Goal: Information Seeking & Learning: Find specific page/section

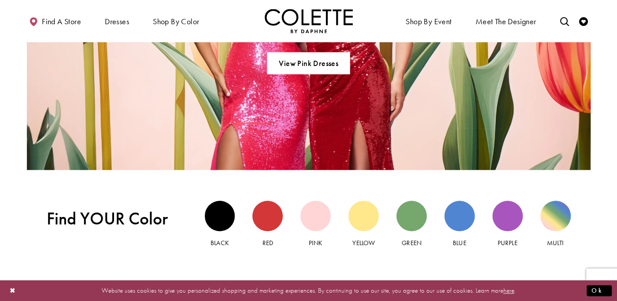
scroll to position [688, 0]
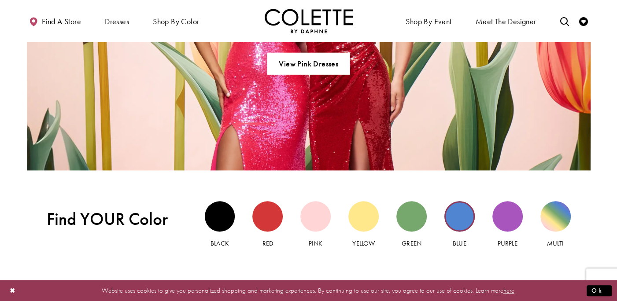
click at [456, 218] on div "Blue view" at bounding box center [460, 216] width 30 height 30
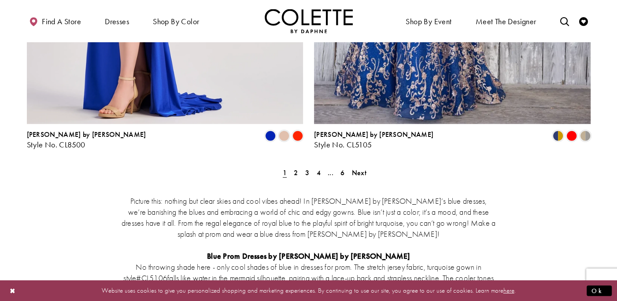
scroll to position [1591, 0]
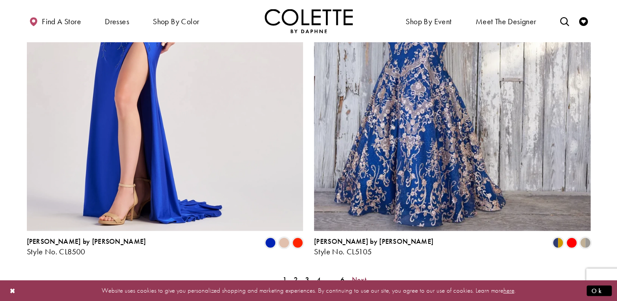
click at [364, 275] on span "Next" at bounding box center [359, 279] width 15 height 9
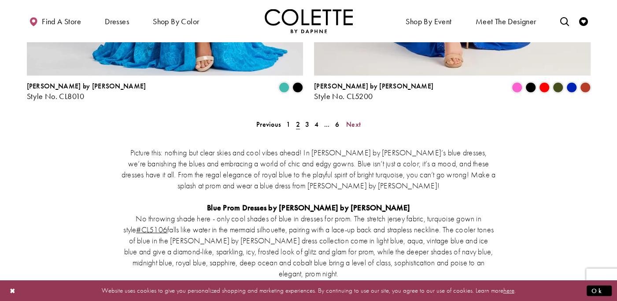
scroll to position [1679, 0]
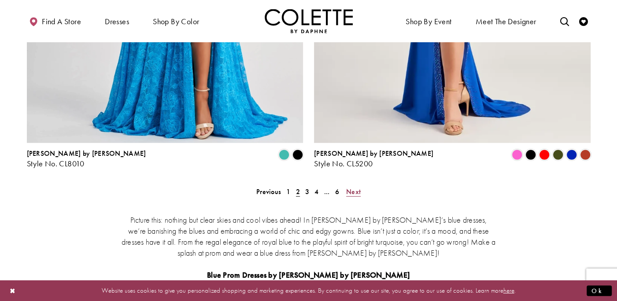
click at [351, 187] on span "Next" at bounding box center [353, 191] width 15 height 9
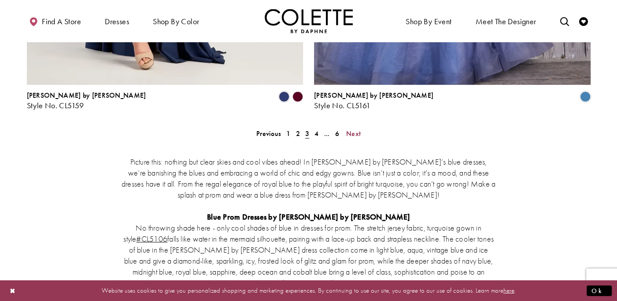
scroll to position [1598, 0]
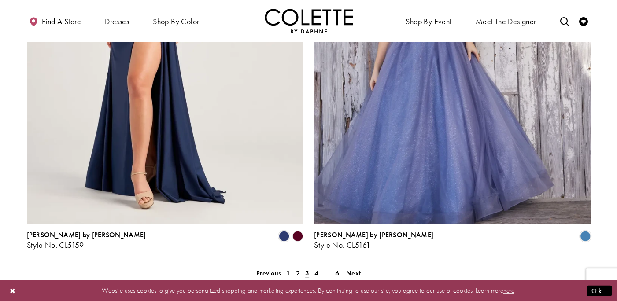
click at [367, 267] on ul "Previous 1 2 3 4 ... 6 Next" at bounding box center [309, 273] width 380 height 13
click at [356, 269] on span "Next" at bounding box center [353, 273] width 15 height 9
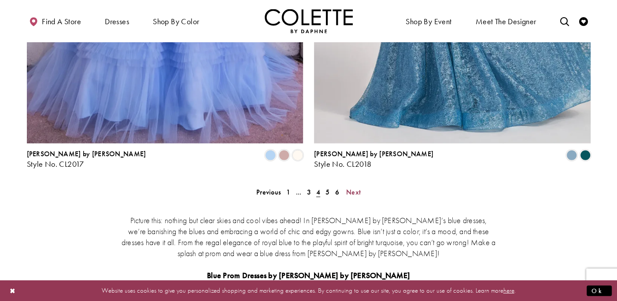
scroll to position [1679, 0]
click at [355, 187] on span "Next" at bounding box center [353, 191] width 15 height 9
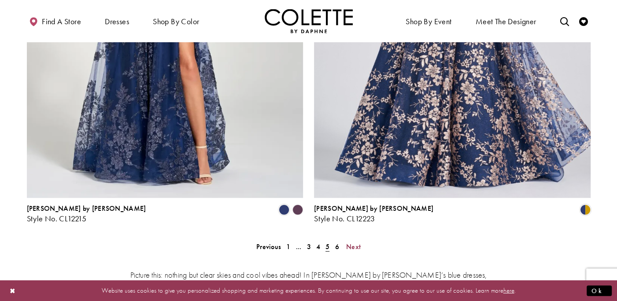
scroll to position [1639, 0]
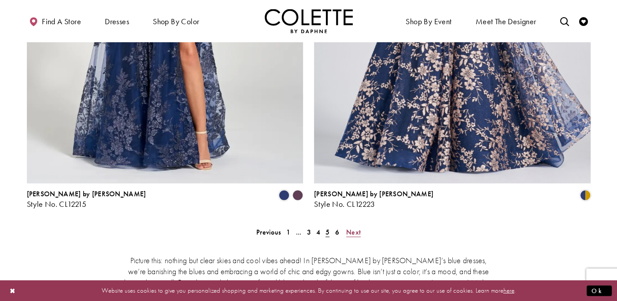
click at [354, 228] on span "Next" at bounding box center [353, 232] width 15 height 9
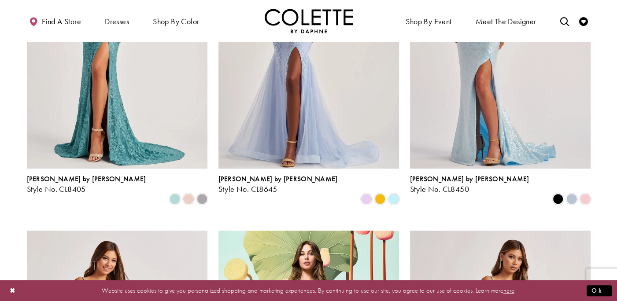
scroll to position [456, 0]
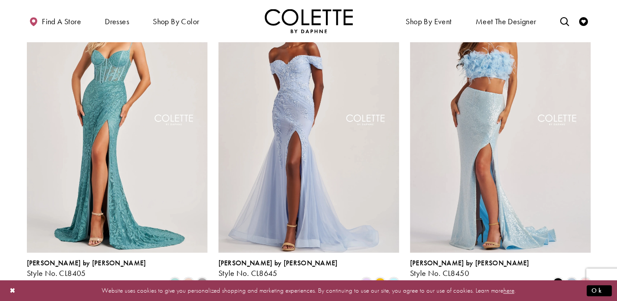
click at [556, 21] on ul "Shop By Event Dresses Occasion EVENING DRESSES PROM DRESSES PAGEANT DRESSES" at bounding box center [454, 21] width 291 height 24
click at [564, 23] on icon "Toggle search" at bounding box center [564, 21] width 9 height 9
click at [504, 19] on input "Search" at bounding box center [520, 21] width 106 height 13
type input "**********"
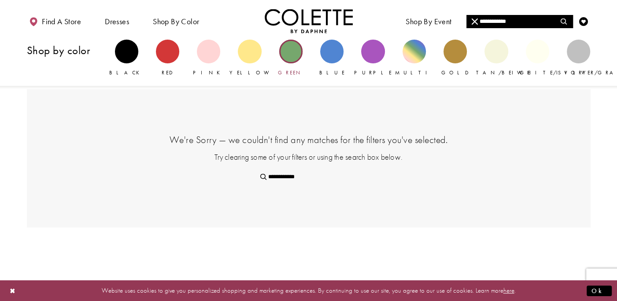
click at [288, 53] on div "Primary block" at bounding box center [290, 51] width 23 height 23
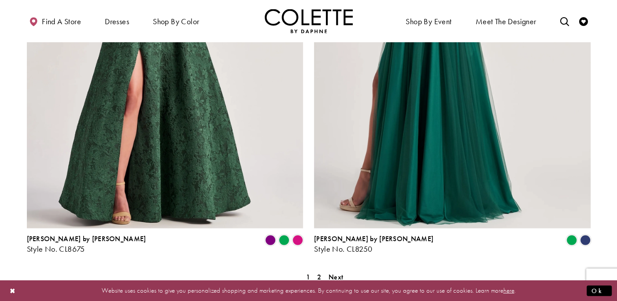
scroll to position [1673, 0]
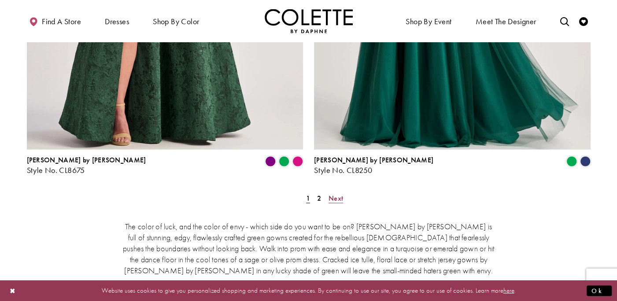
click at [336, 194] on span "Next" at bounding box center [336, 198] width 15 height 9
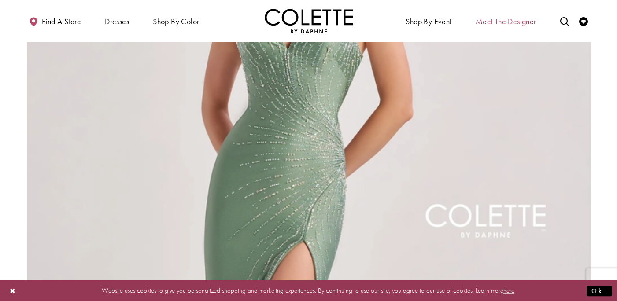
scroll to position [496, 0]
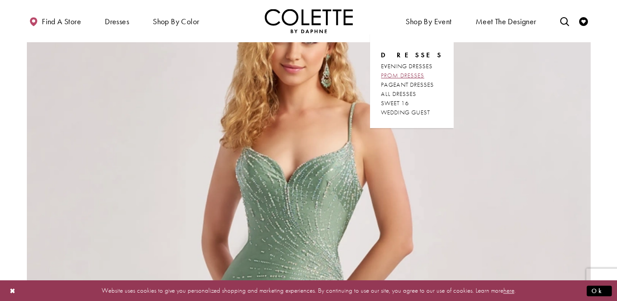
click at [414, 74] on span "PROM DRESSES" at bounding box center [402, 75] width 43 height 8
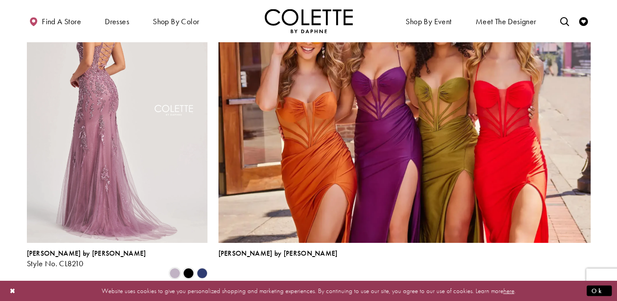
scroll to position [1917, 0]
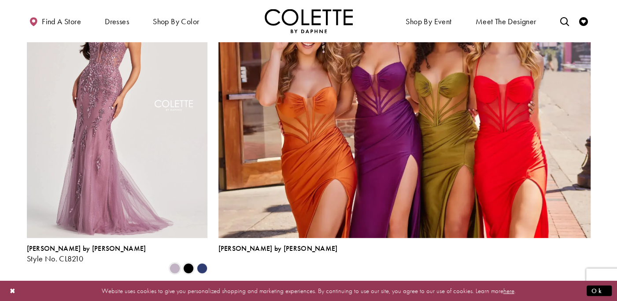
click at [203, 262] on polygon "Product List" at bounding box center [202, 269] width 14 height 14
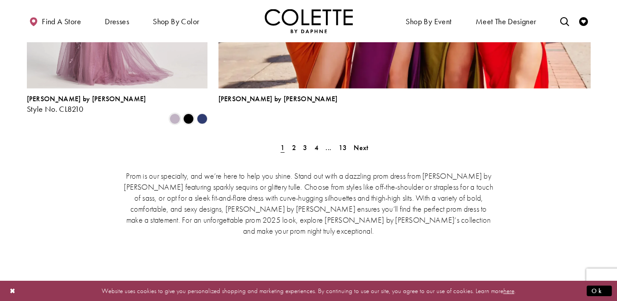
scroll to position [2081, 0]
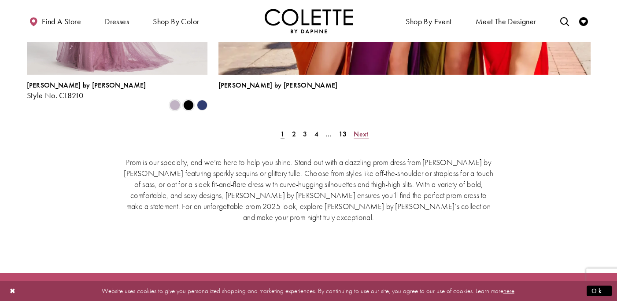
click at [357, 138] on div "Prom is our specialty, and we’re here to help you shine. Stand out with a dazzl…" at bounding box center [309, 189] width 564 height 103
click at [357, 130] on span "Next" at bounding box center [361, 134] width 15 height 9
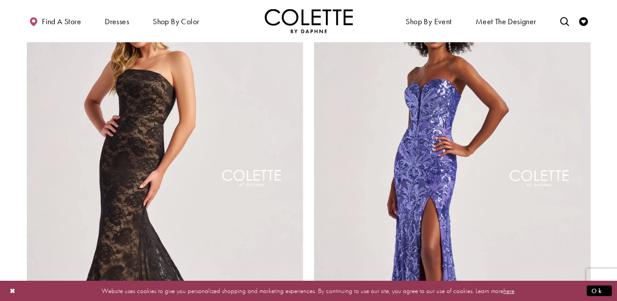
scroll to position [1736, 0]
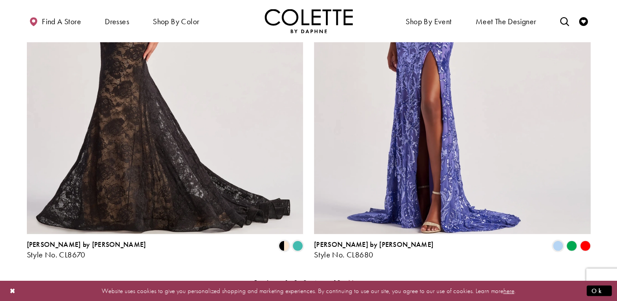
click at [353, 278] on span "Next" at bounding box center [356, 282] width 15 height 9
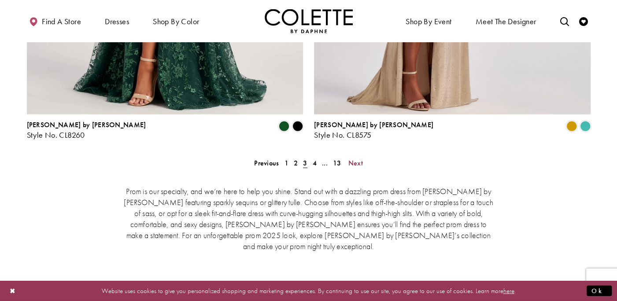
scroll to position [1858, 0]
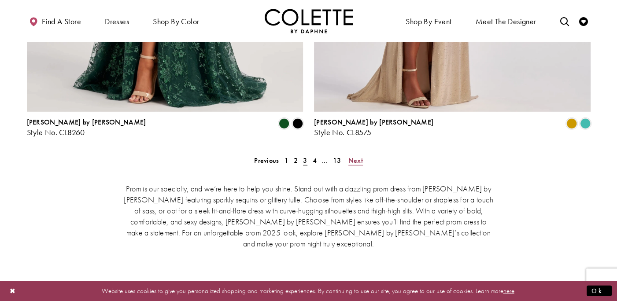
click at [360, 156] on span "Next" at bounding box center [356, 160] width 15 height 9
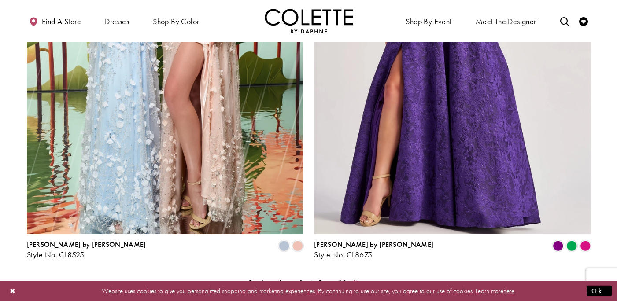
scroll to position [1817, 0]
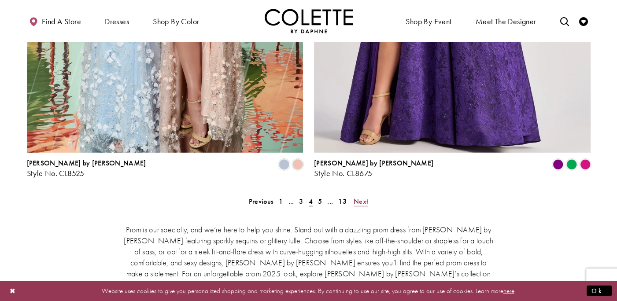
click at [360, 197] on span "Next" at bounding box center [361, 201] width 15 height 9
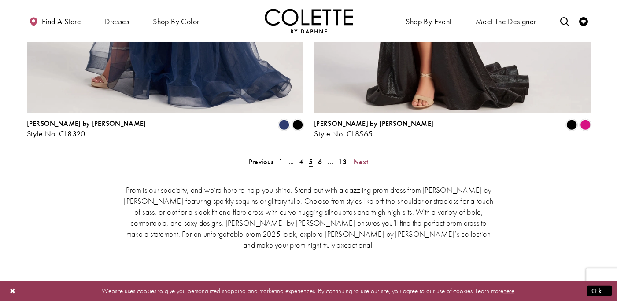
scroll to position [1858, 0]
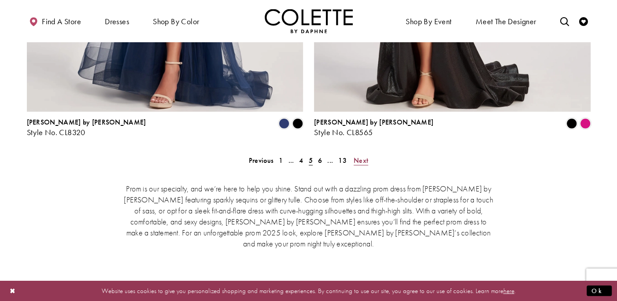
click at [360, 156] on span "Next" at bounding box center [361, 160] width 15 height 9
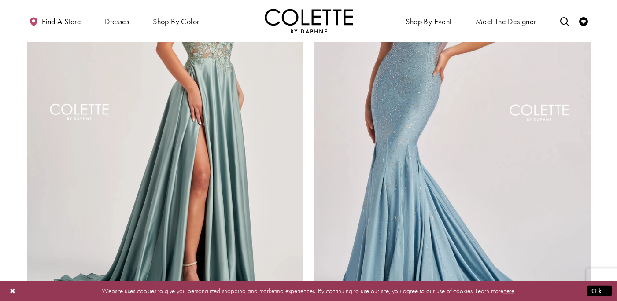
scroll to position [1858, 0]
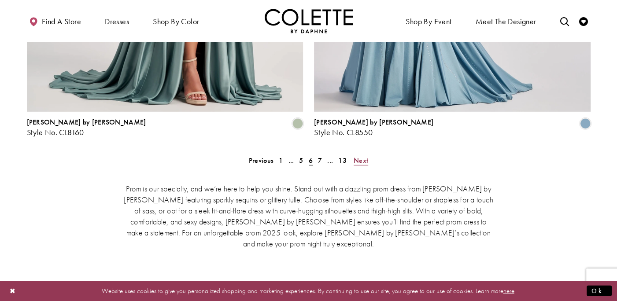
click at [356, 156] on span "Next" at bounding box center [361, 160] width 15 height 9
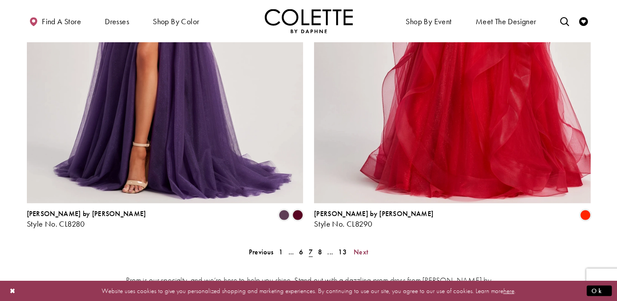
scroll to position [1858, 0]
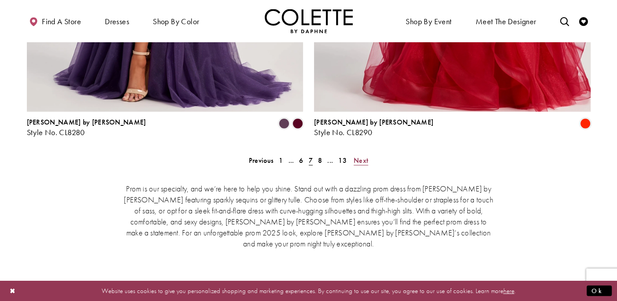
click at [362, 156] on span "Next" at bounding box center [361, 160] width 15 height 9
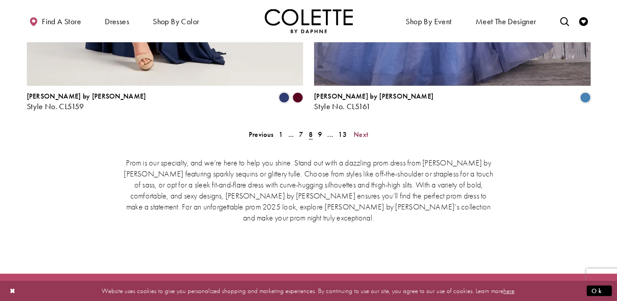
scroll to position [1817, 0]
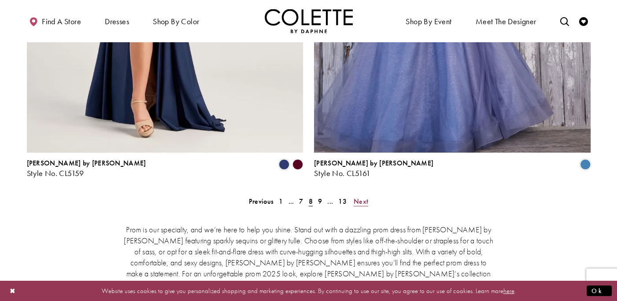
click at [360, 197] on span "Next" at bounding box center [361, 201] width 15 height 9
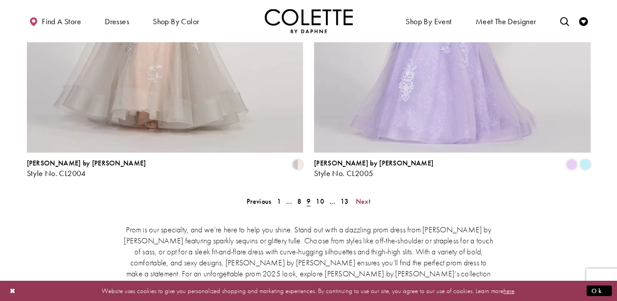
scroll to position [1899, 0]
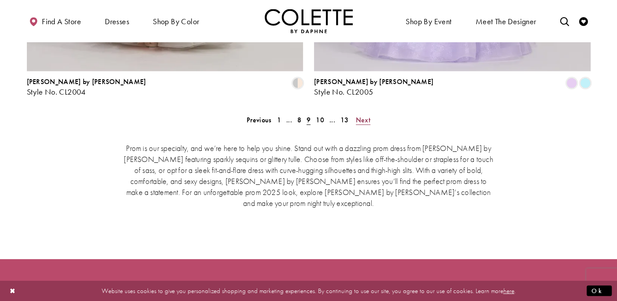
click at [366, 115] on span "Next" at bounding box center [363, 119] width 15 height 9
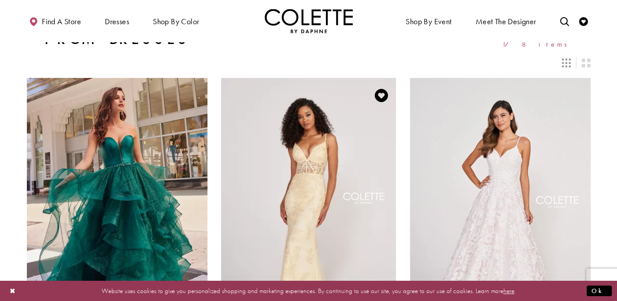
scroll to position [185, 0]
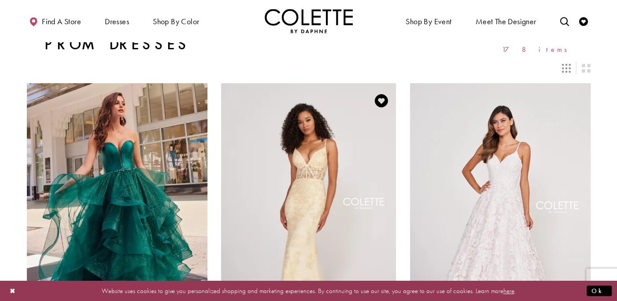
click at [318, 194] on link "Colette by Daphne Style No. CL2007" at bounding box center [309, 214] width 181 height 263
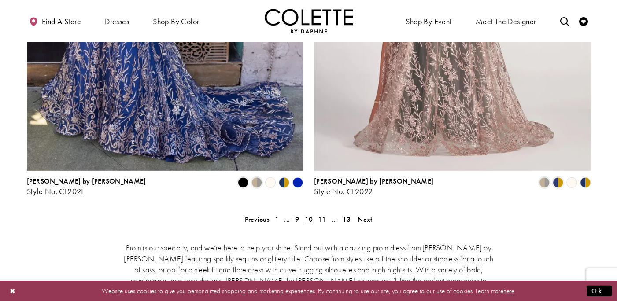
scroll to position [1858, 0]
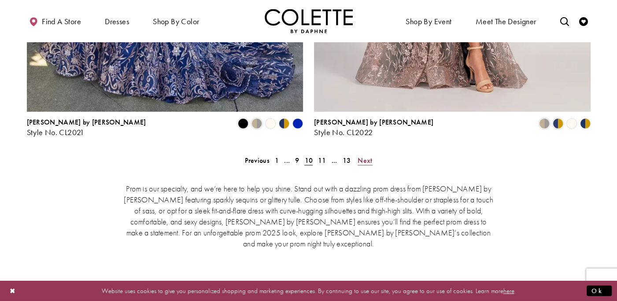
click at [362, 156] on span "Next" at bounding box center [365, 160] width 15 height 9
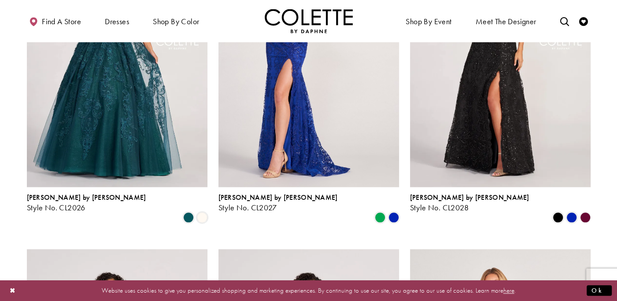
scroll to position [716, 0]
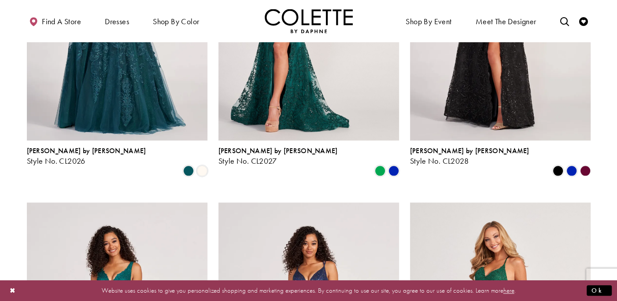
click at [116, 60] on img "Visit Colette by Daphne Style No. CL2026 Page" at bounding box center [117, 9] width 181 height 263
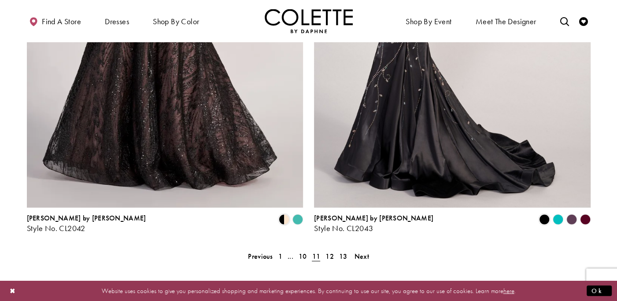
scroll to position [1776, 0]
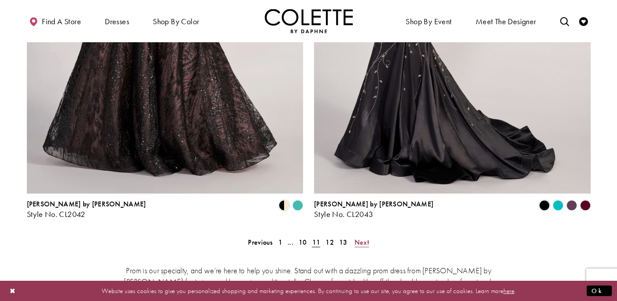
click at [364, 238] on span "Next" at bounding box center [362, 242] width 15 height 9
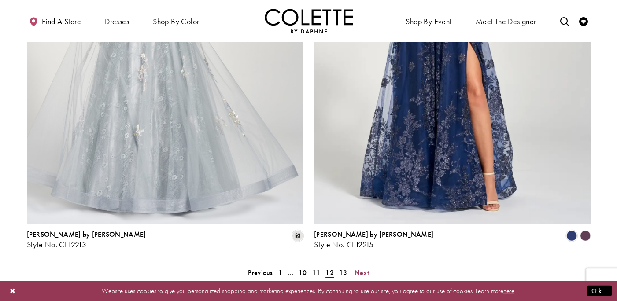
scroll to position [1858, 0]
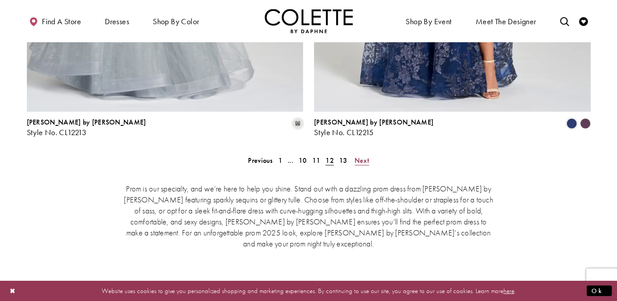
click at [357, 156] on span "Next" at bounding box center [362, 160] width 15 height 9
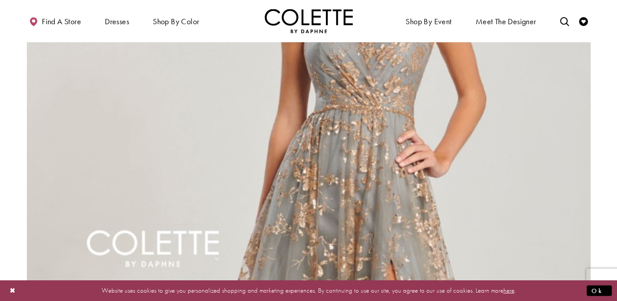
scroll to position [1368, 0]
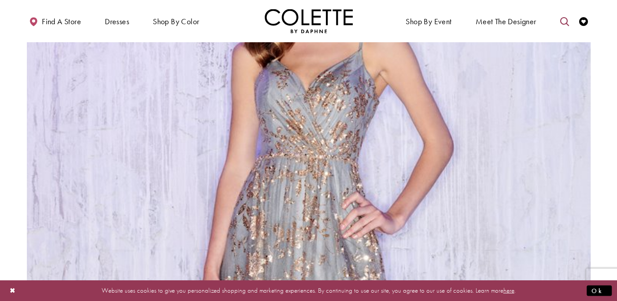
click at [563, 19] on icon "Toggle search" at bounding box center [564, 21] width 9 height 9
click at [529, 22] on input "Search" at bounding box center [520, 21] width 106 height 13
type input "**********"
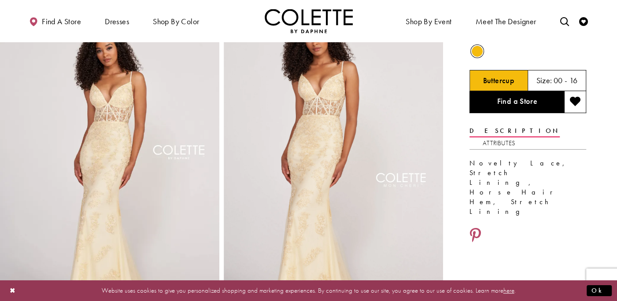
scroll to position [82, 0]
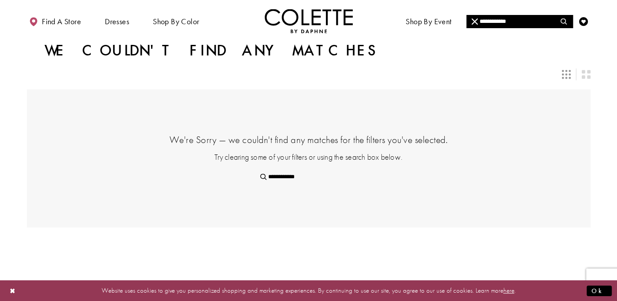
click at [529, 26] on input "**********" at bounding box center [520, 21] width 106 height 13
type input "**********"
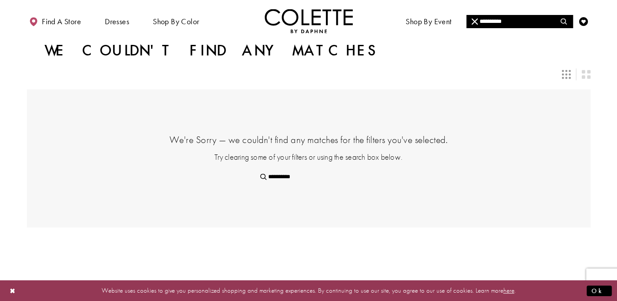
type input "*********"
type input "********"
type input "*******"
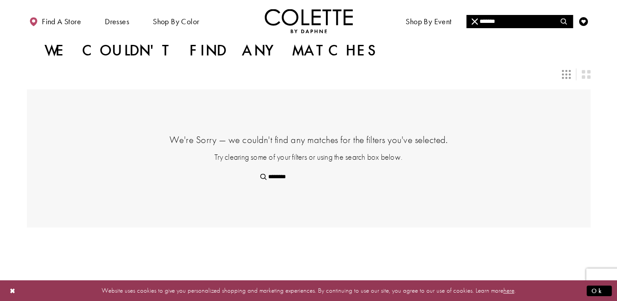
type input "*******"
type input "******"
click at [605, 292] on button "Ok" at bounding box center [599, 291] width 25 height 11
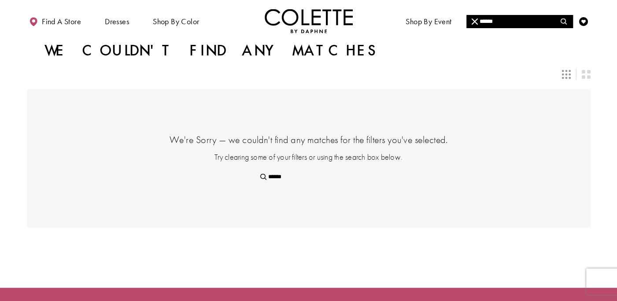
click at [397, 177] on div "******" at bounding box center [309, 177] width 476 height 13
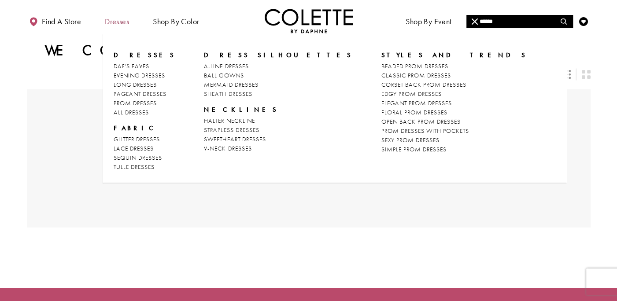
click at [118, 20] on span "Dresses" at bounding box center [117, 21] width 24 height 9
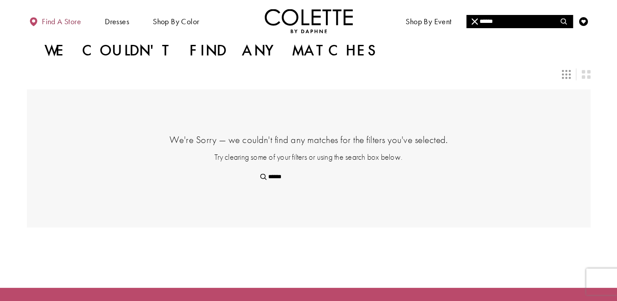
click at [59, 20] on span "Find a store" at bounding box center [61, 21] width 39 height 9
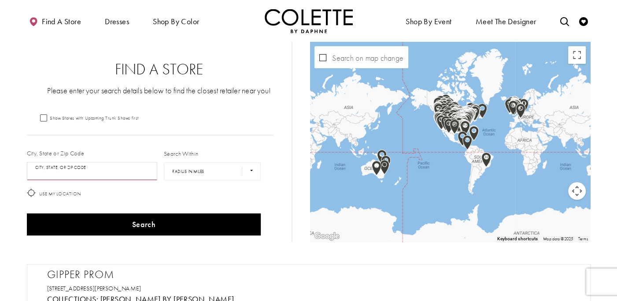
click at [104, 172] on input "City, State, or ZIP Code" at bounding box center [92, 171] width 131 height 19
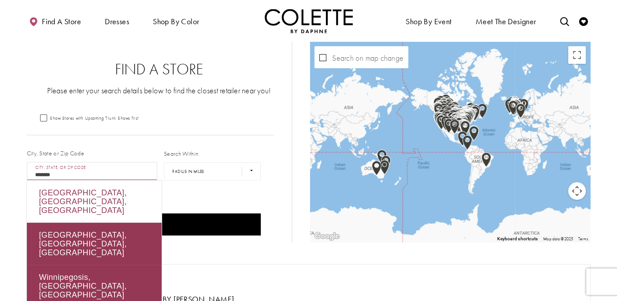
click at [103, 193] on div "Winnipeg, MB, Canada" at bounding box center [94, 202] width 135 height 42
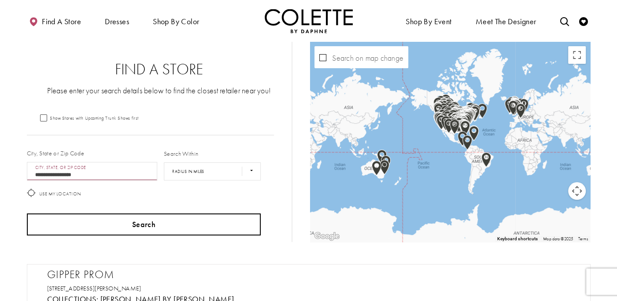
type input "**********"
click at [147, 226] on button "Search" at bounding box center [144, 225] width 234 height 22
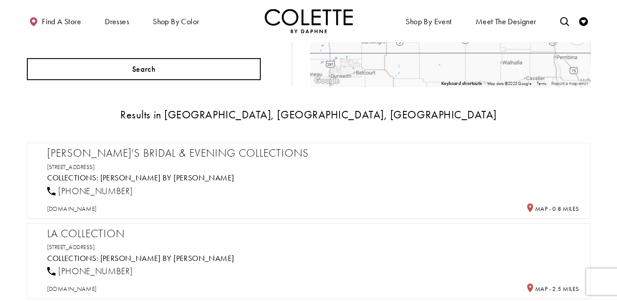
scroll to position [163, 0]
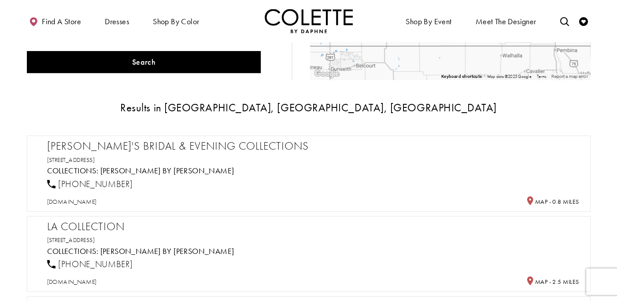
click at [140, 146] on h2 "Stella's Bridal & Evening Collections" at bounding box center [313, 146] width 532 height 13
click at [148, 146] on h2 "Stella's Bridal & Evening Collections" at bounding box center [313, 146] width 532 height 13
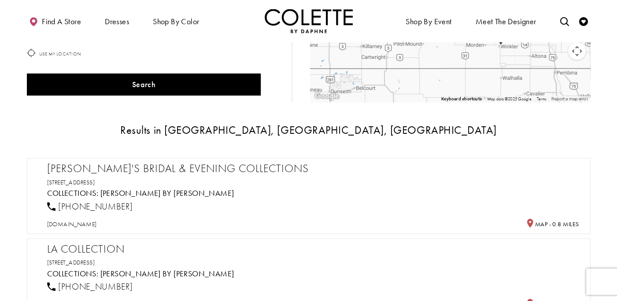
scroll to position [122, 0]
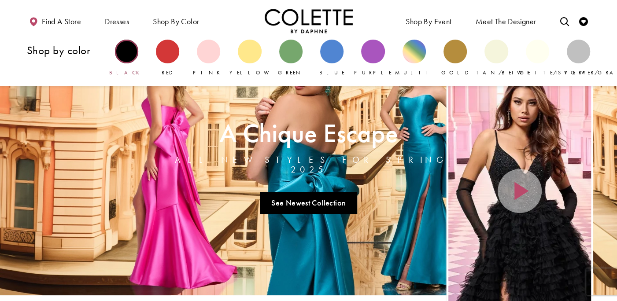
click at [127, 57] on div "Primary block" at bounding box center [126, 51] width 23 height 23
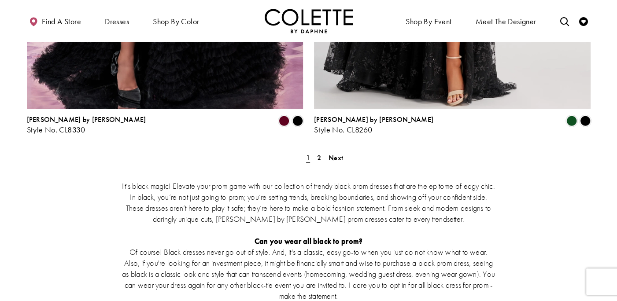
scroll to position [1673, 0]
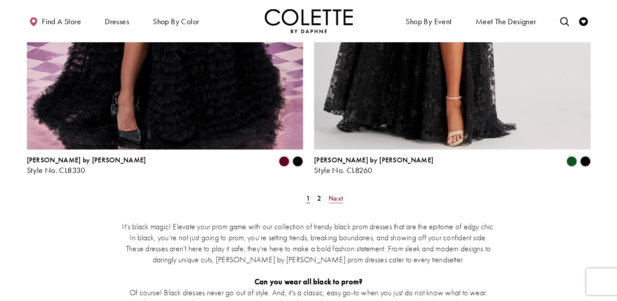
click at [328, 192] on link "Next" at bounding box center [336, 198] width 20 height 13
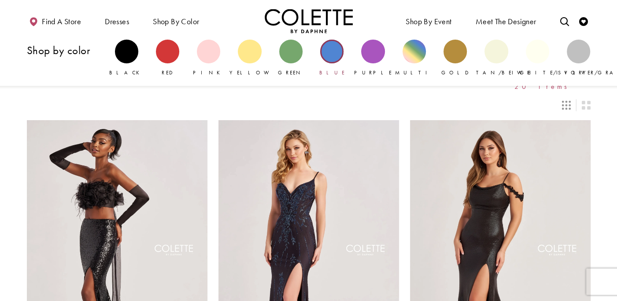
click at [332, 55] on div "Primary block" at bounding box center [331, 51] width 23 height 23
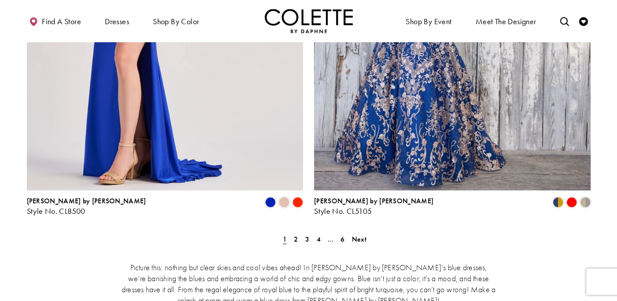
scroll to position [1509, 0]
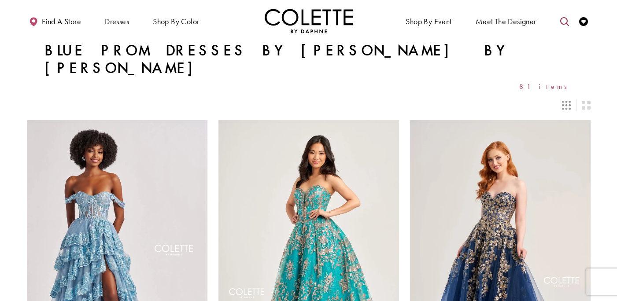
click at [563, 20] on icon "Toggle search" at bounding box center [564, 21] width 9 height 9
click at [498, 26] on input "Search" at bounding box center [520, 21] width 106 height 13
type input "******"
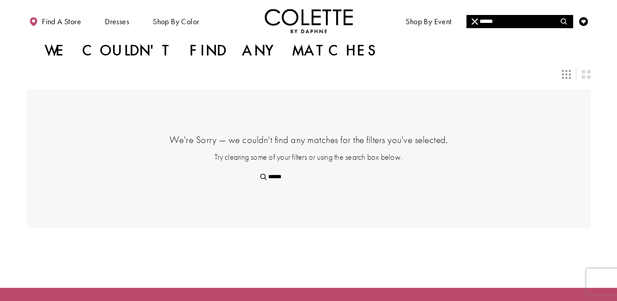
click at [505, 26] on input "******" at bounding box center [520, 21] width 106 height 13
type input "*"
click at [394, 71] on div "Layout Controls" at bounding box center [309, 74] width 575 height 19
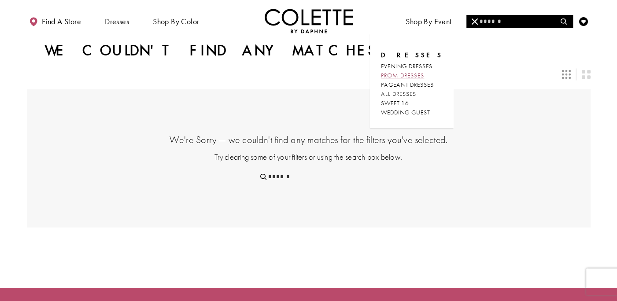
click at [424, 76] on span "PROM DRESSES" at bounding box center [402, 75] width 43 height 8
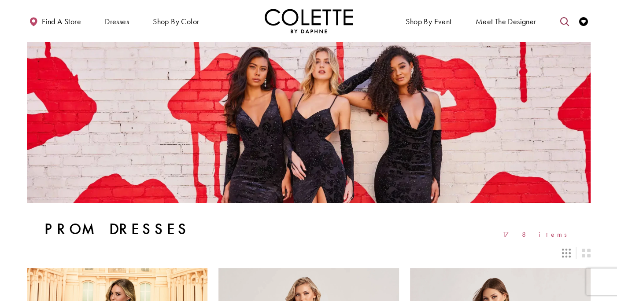
click at [567, 21] on icon "Toggle search" at bounding box center [564, 21] width 9 height 9
click at [506, 19] on input "Search" at bounding box center [520, 21] width 106 height 13
type input "******"
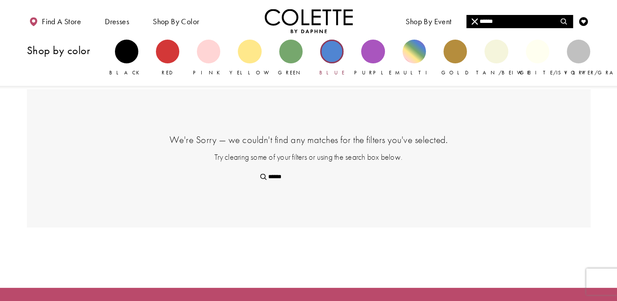
click at [330, 54] on div "Primary block" at bounding box center [331, 51] width 23 height 23
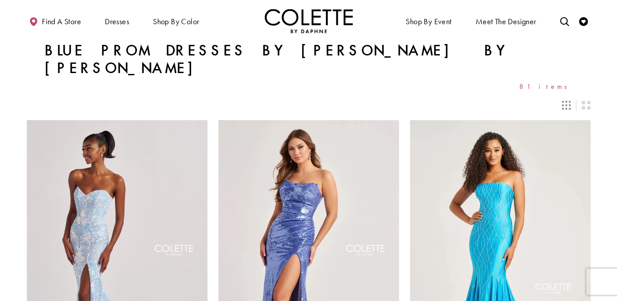
click at [565, 101] on icon "Switch layout to 3 columns" at bounding box center [566, 105] width 9 height 9
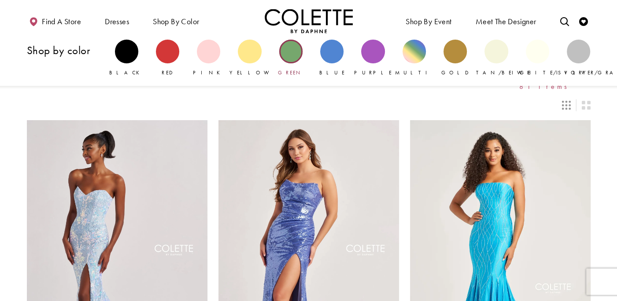
click at [291, 48] on div "Primary block" at bounding box center [290, 51] width 23 height 23
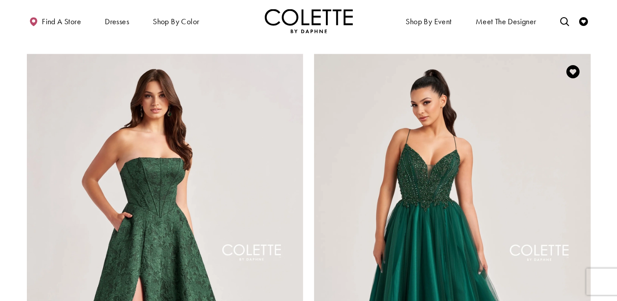
scroll to position [1346, 0]
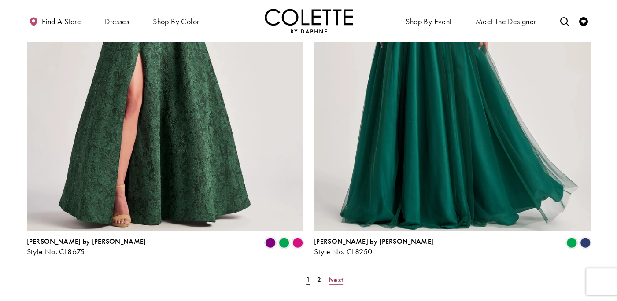
click at [340, 275] on span "Next" at bounding box center [336, 279] width 15 height 9
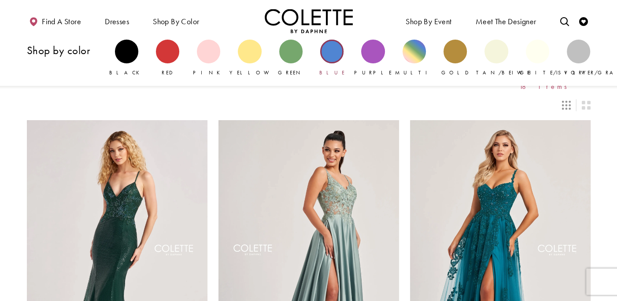
click at [337, 52] on div "Primary block" at bounding box center [331, 51] width 23 height 23
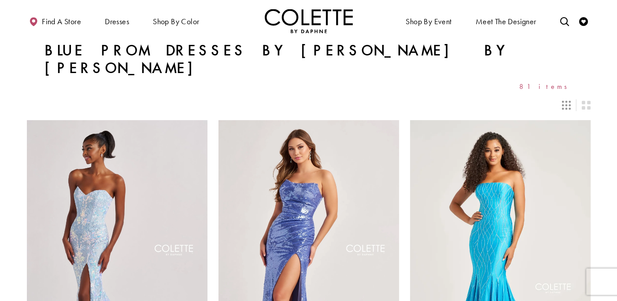
click at [337, 51] on h1 "Blue Prom Dresses by [PERSON_NAME] by [PERSON_NAME]" at bounding box center [309, 59] width 529 height 35
